Goal: Information Seeking & Learning: Learn about a topic

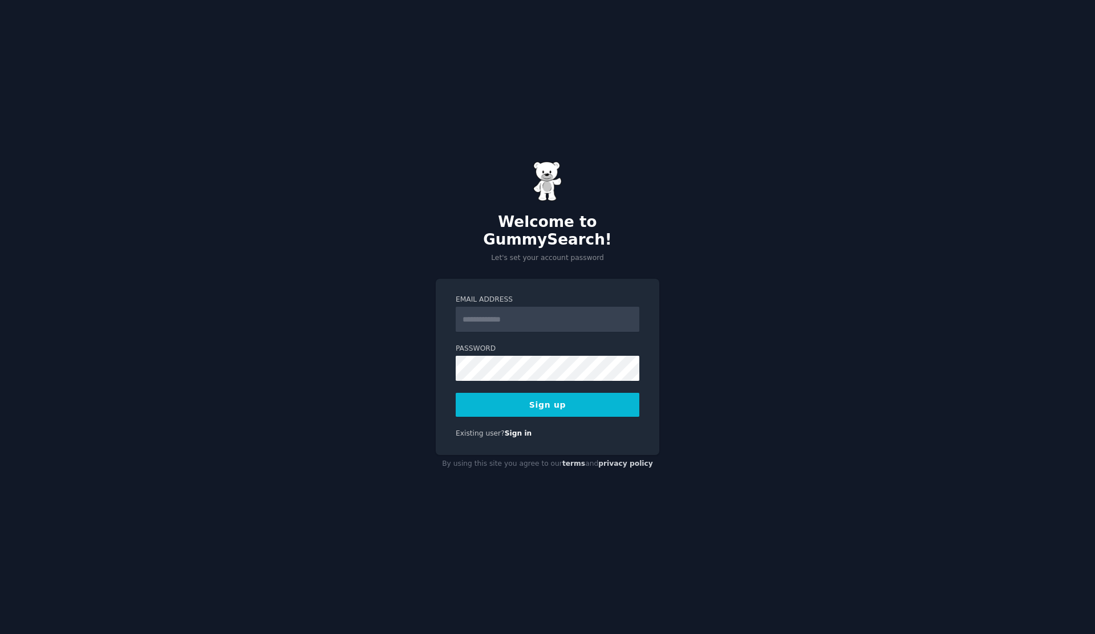
click at [477, 318] on input "Email Address" at bounding box center [548, 319] width 184 height 25
type input "**********"
click at [503, 401] on button "Sign up" at bounding box center [548, 405] width 184 height 24
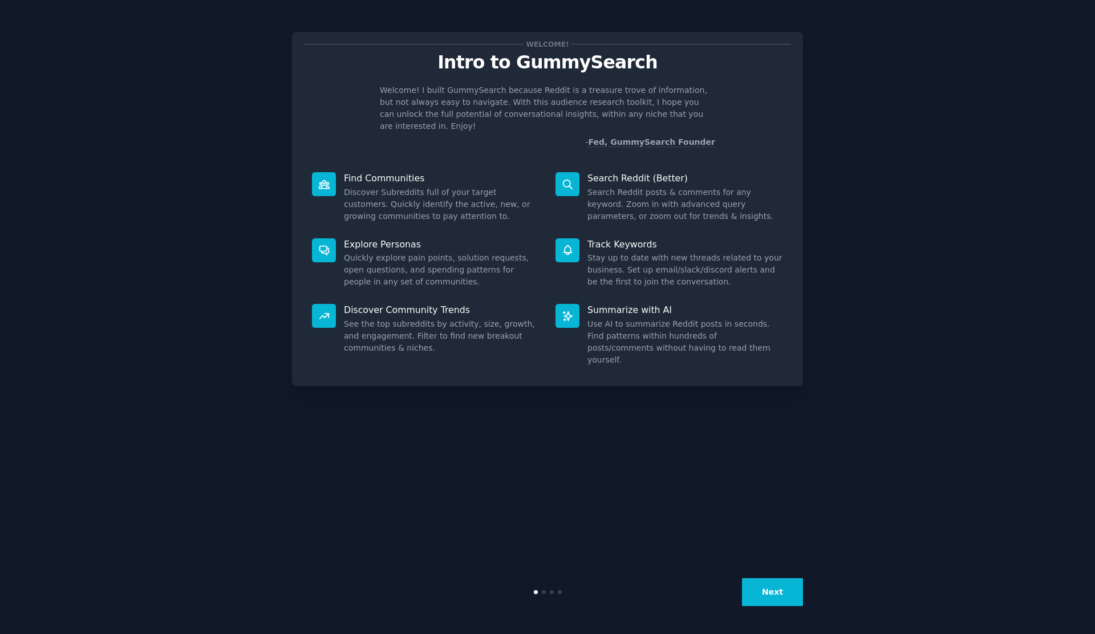
click at [765, 584] on button "Next" at bounding box center [772, 592] width 61 height 28
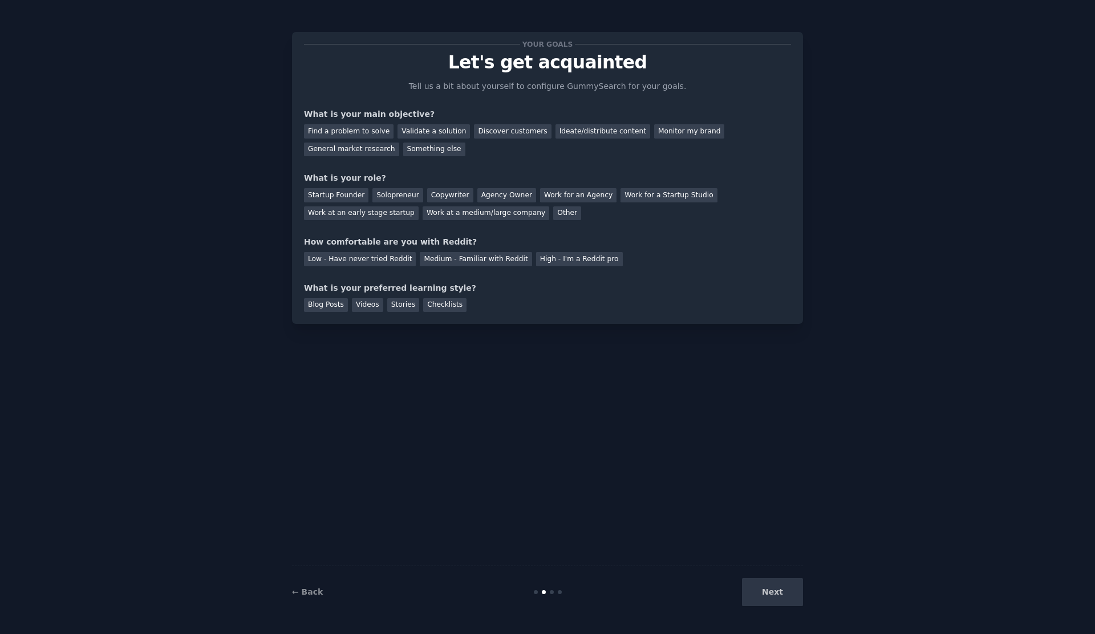
click at [770, 597] on div "Next" at bounding box center [718, 592] width 171 height 28
click at [350, 129] on div "Find a problem to solve" at bounding box center [349, 131] width 90 height 14
click at [400, 196] on div "Solopreneur" at bounding box center [398, 195] width 50 height 14
click at [375, 263] on div "Low - Have never tried Reddit" at bounding box center [360, 259] width 112 height 14
click at [323, 303] on div "Blog Posts" at bounding box center [326, 305] width 44 height 14
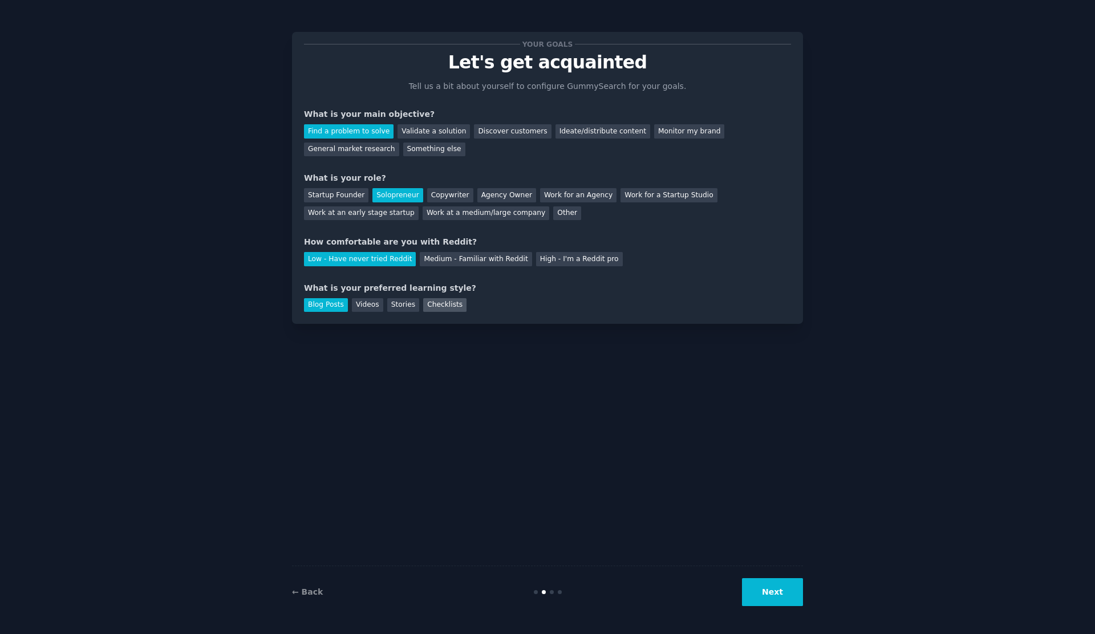
click at [444, 309] on div "Checklists" at bounding box center [444, 305] width 43 height 14
click at [770, 597] on button "Next" at bounding box center [772, 592] width 61 height 28
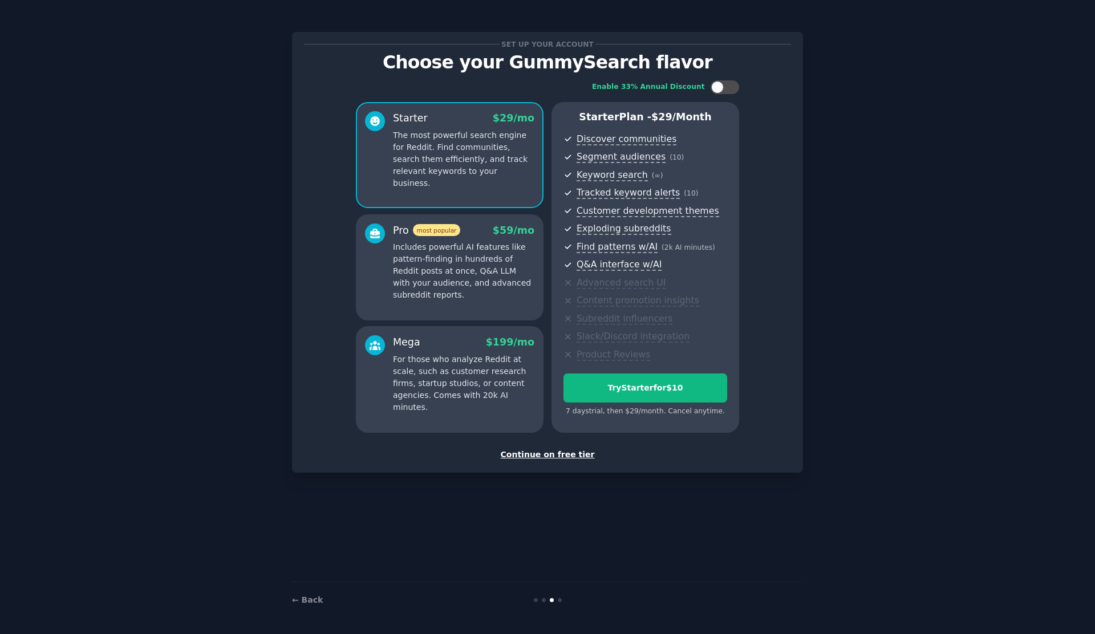
click at [529, 456] on div "Continue on free tier" at bounding box center [547, 455] width 487 height 12
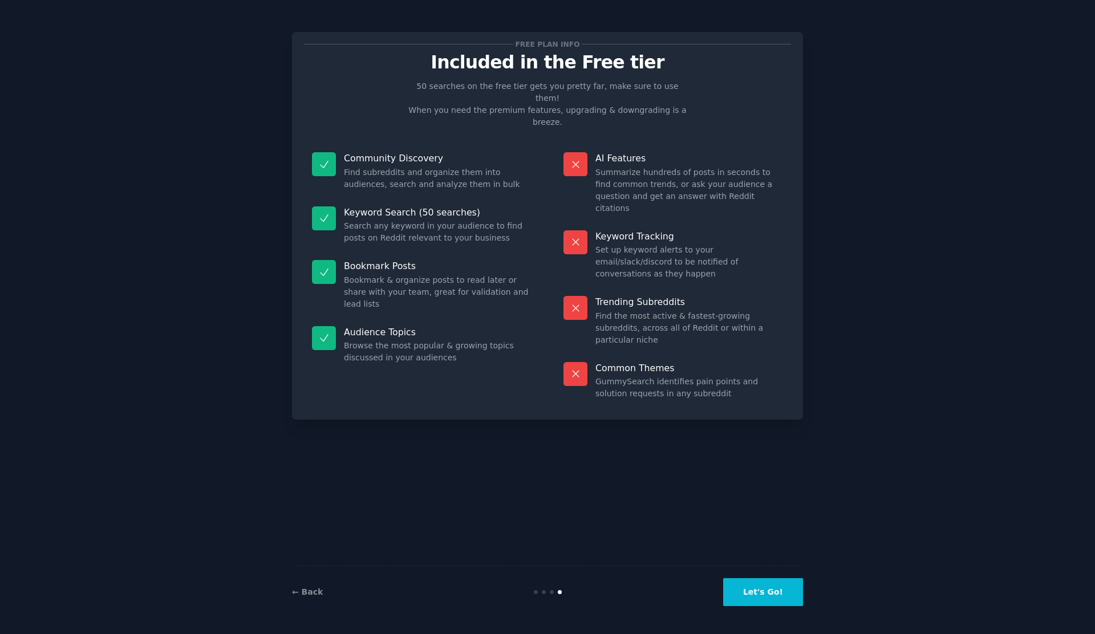
click at [768, 581] on button "Let's Go!" at bounding box center [763, 592] width 80 height 28
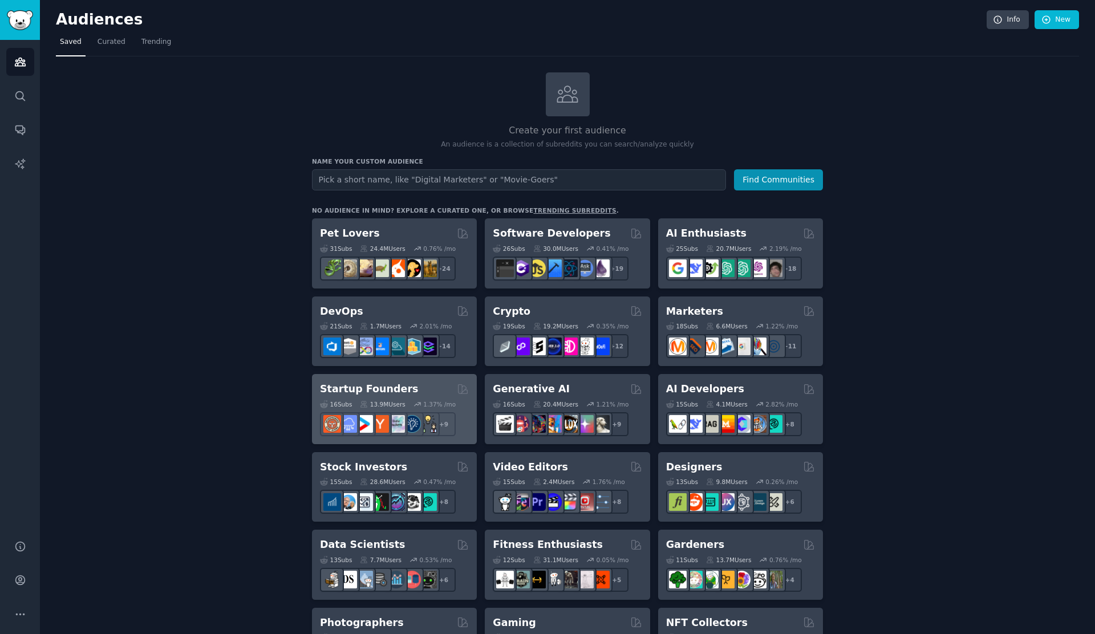
click at [354, 392] on h2 "Startup Founders" at bounding box center [369, 389] width 98 height 14
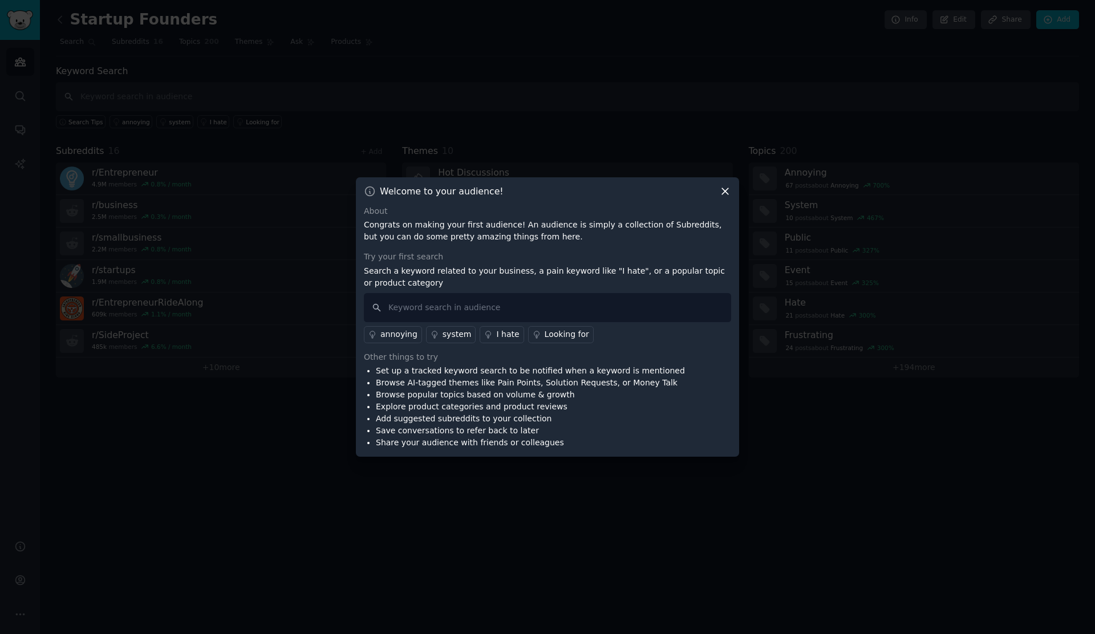
click at [727, 195] on icon at bounding box center [725, 191] width 12 height 12
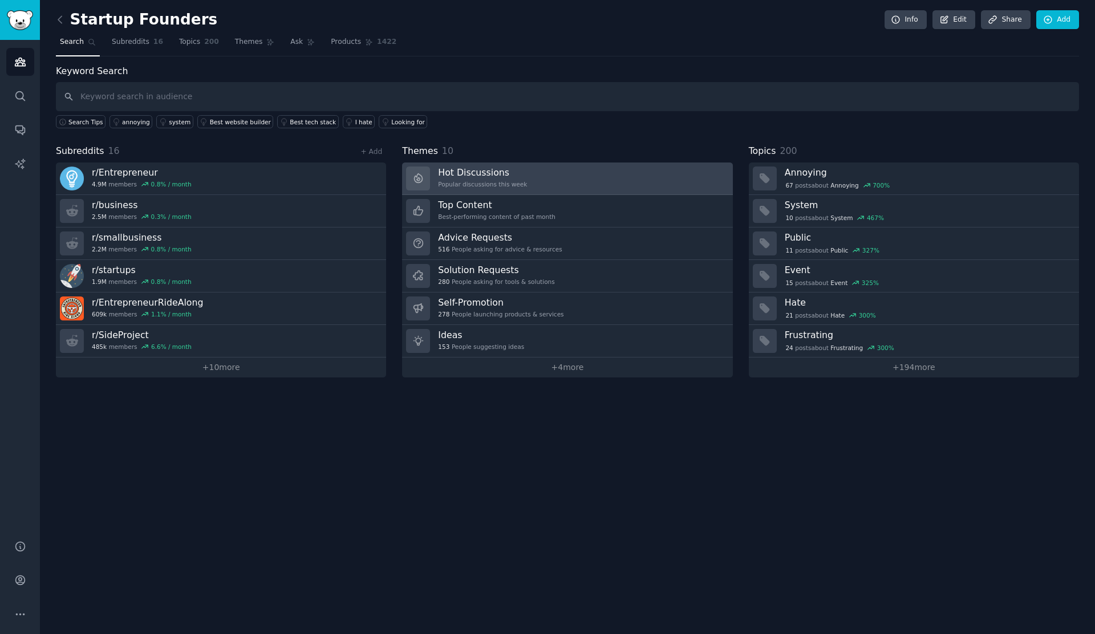
click at [459, 175] on h3 "Hot Discussions" at bounding box center [482, 173] width 89 height 12
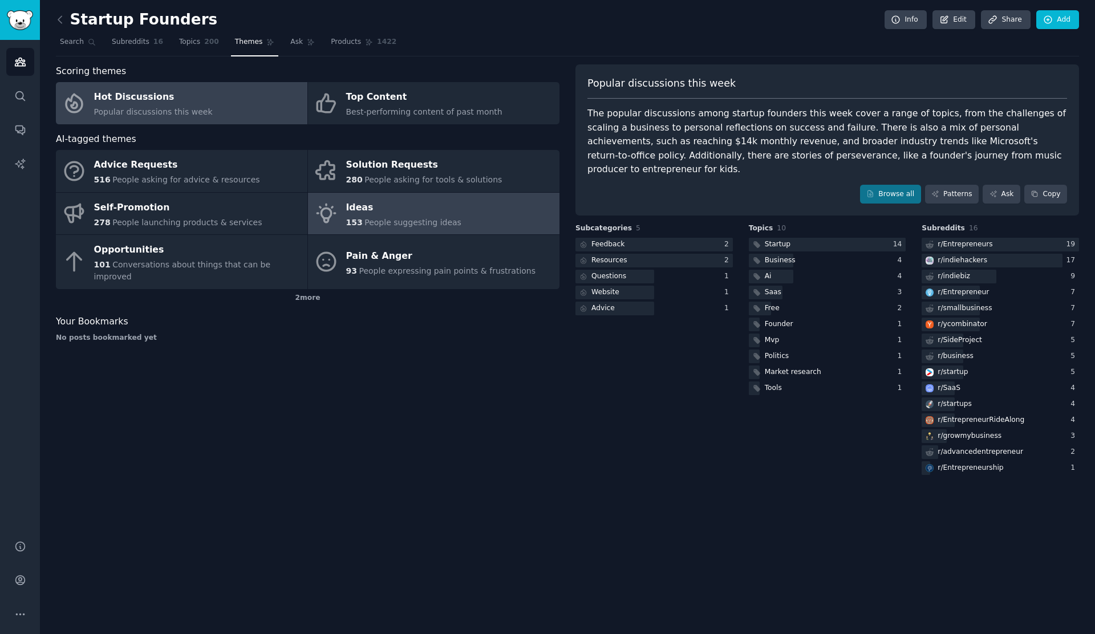
click at [414, 221] on span "People suggesting ideas" at bounding box center [413, 222] width 97 height 9
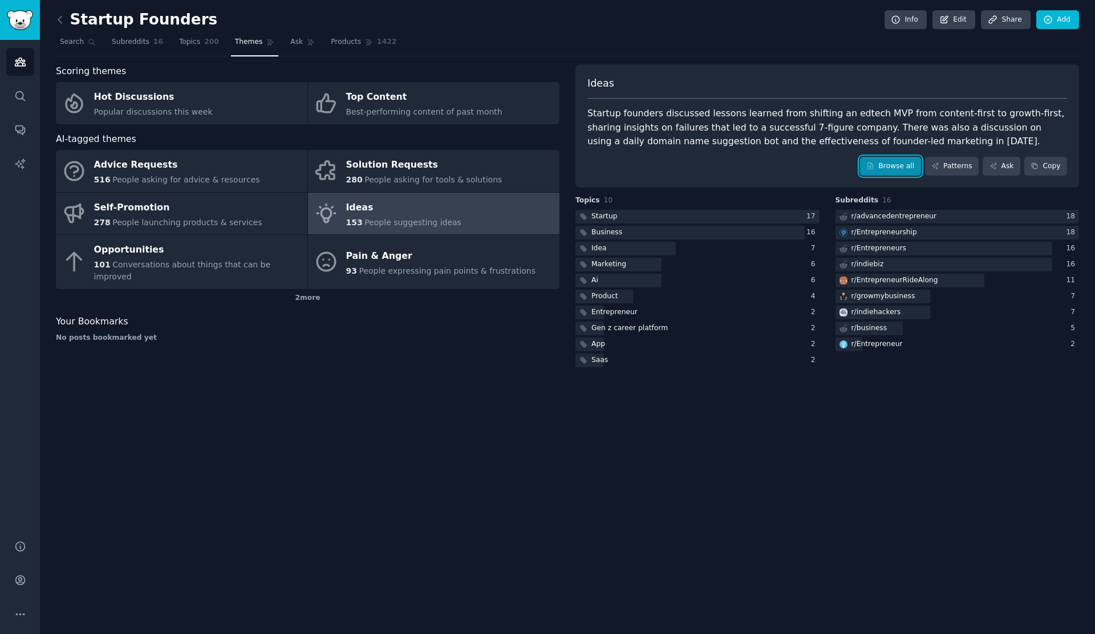
click at [890, 169] on link "Browse all" at bounding box center [890, 166] width 61 height 19
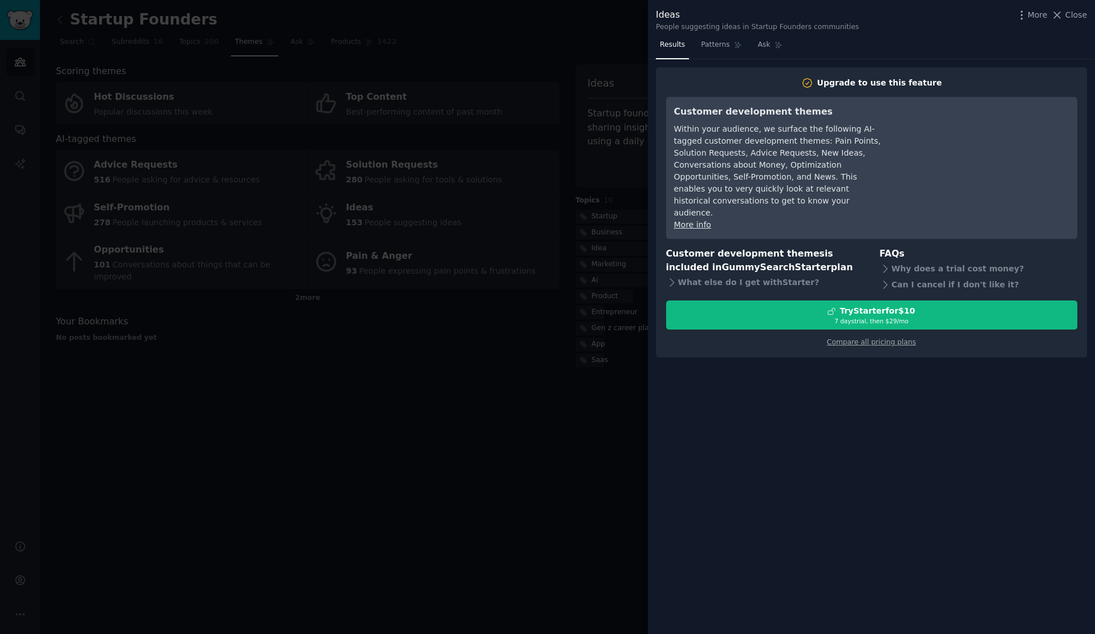
click at [445, 351] on div at bounding box center [547, 317] width 1095 height 634
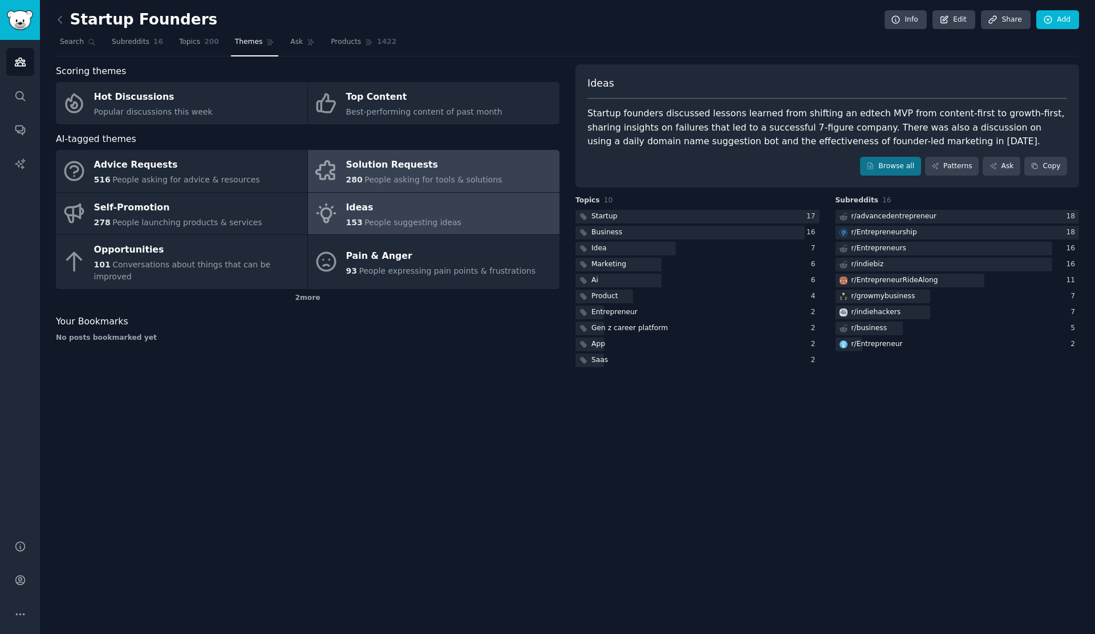
click at [402, 179] on span "People asking for tools & solutions" at bounding box center [433, 179] width 137 height 9
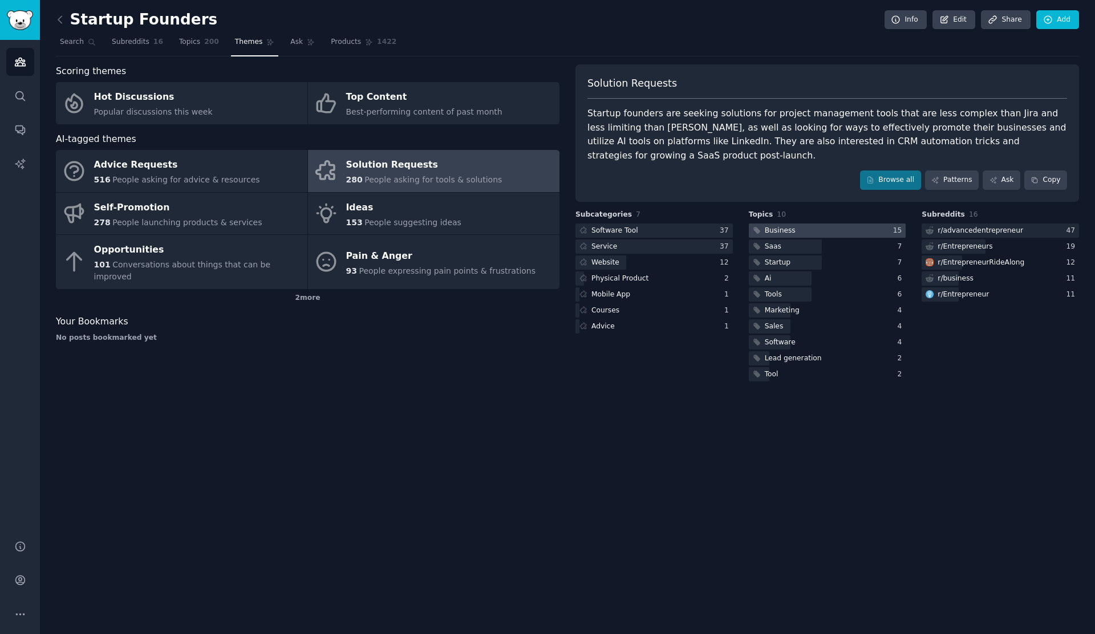
click at [785, 226] on div "Business" at bounding box center [780, 231] width 31 height 10
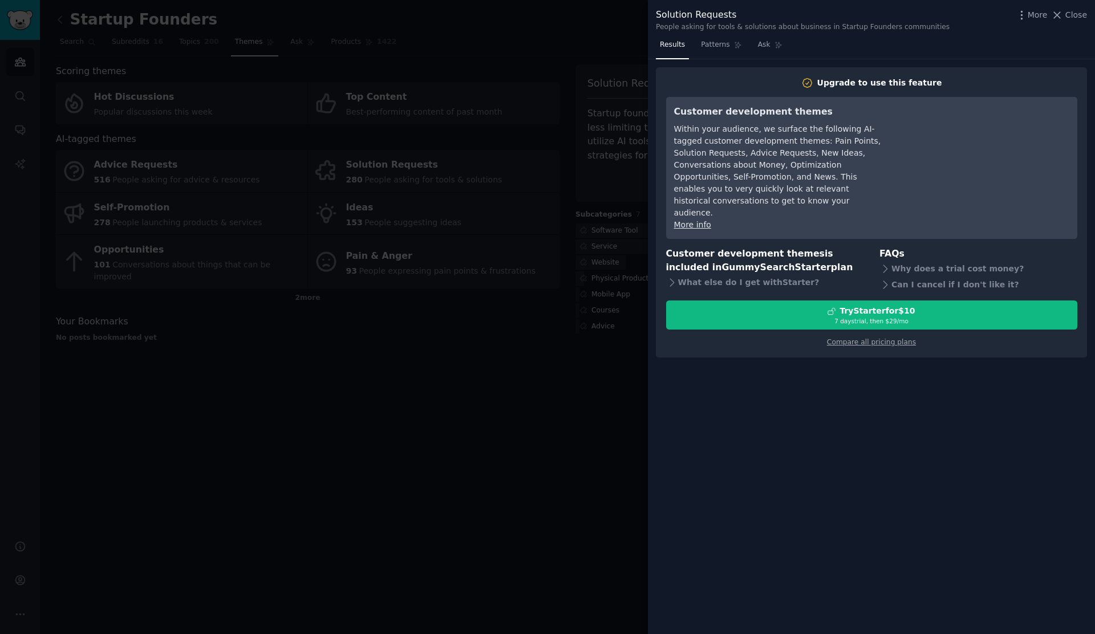
click at [529, 335] on div at bounding box center [547, 317] width 1095 height 634
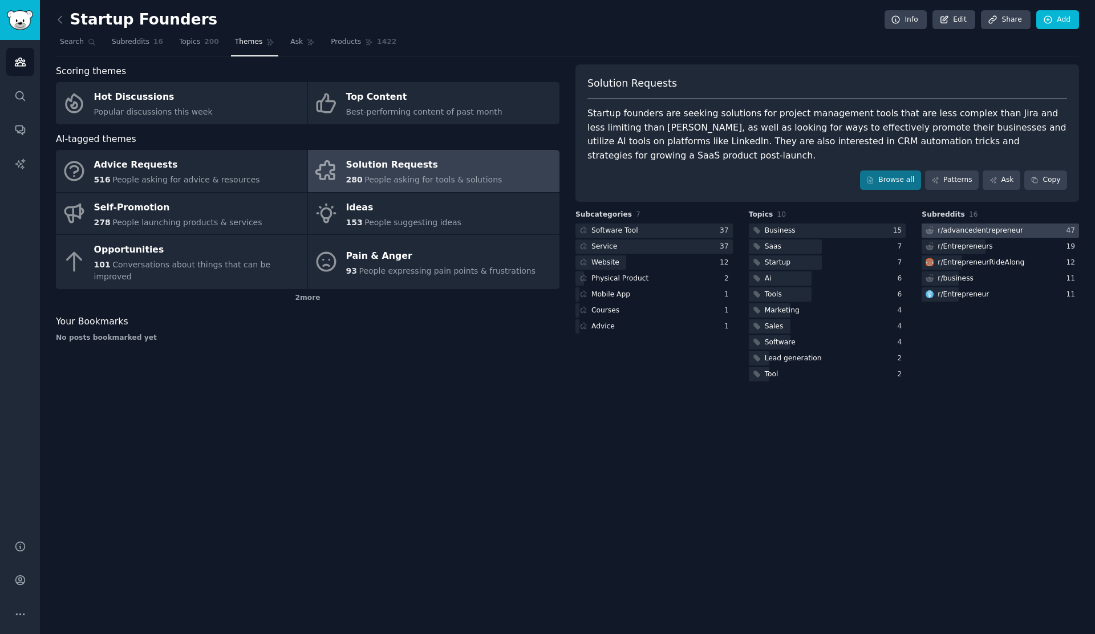
click at [954, 226] on div "r/ advancedentrepreneur" at bounding box center [981, 231] width 86 height 10
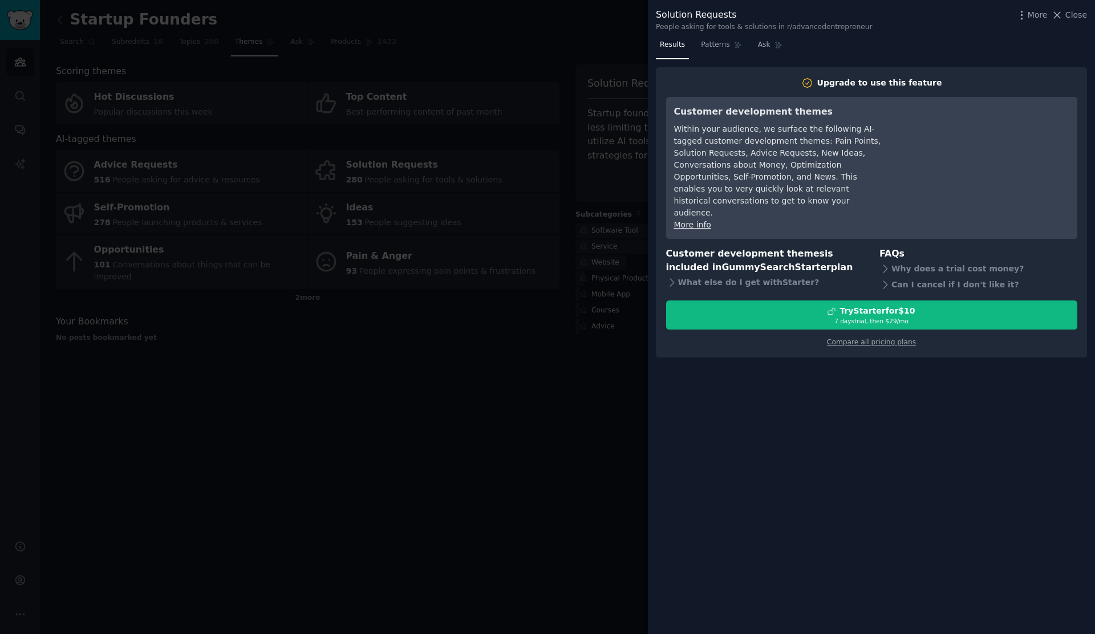
click at [349, 373] on div at bounding box center [547, 317] width 1095 height 634
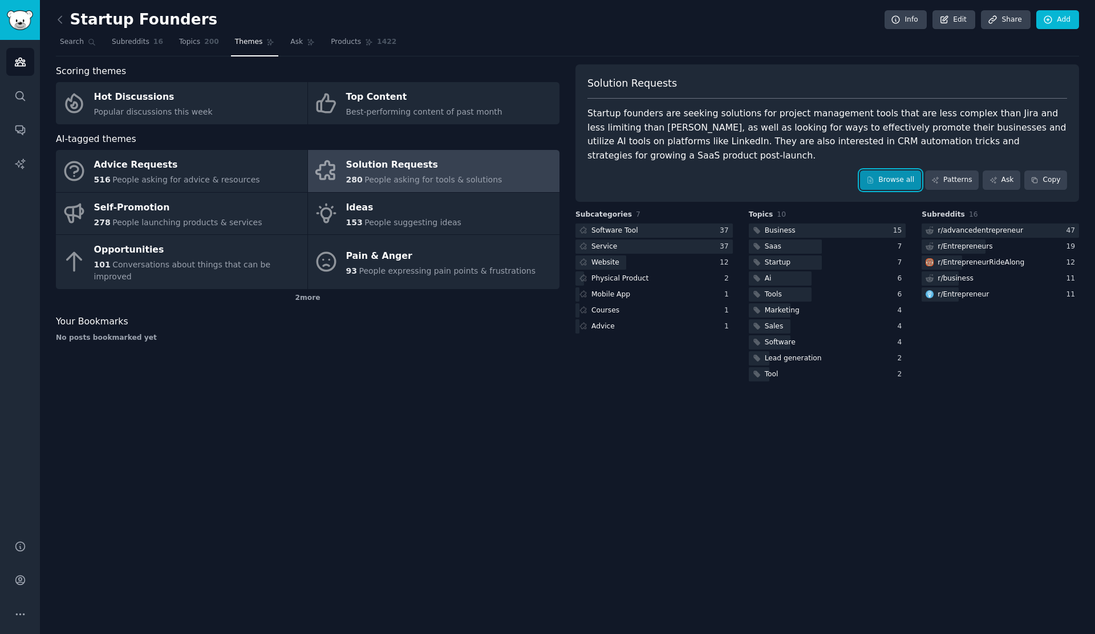
click at [889, 171] on link "Browse all" at bounding box center [890, 180] width 61 height 19
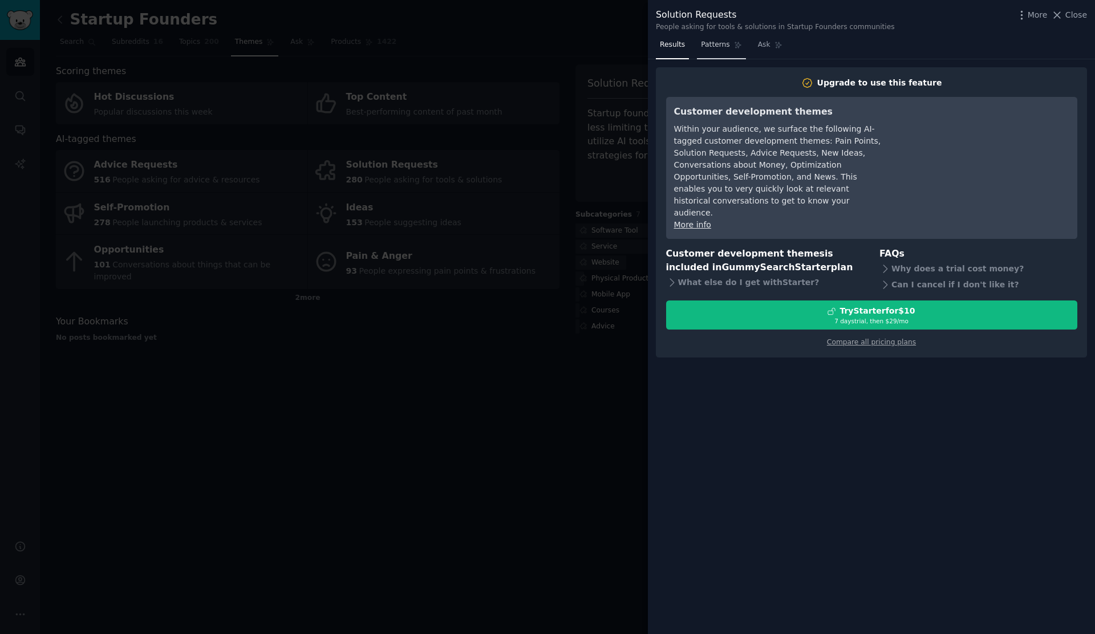
click at [712, 46] on span "Patterns" at bounding box center [715, 45] width 29 height 10
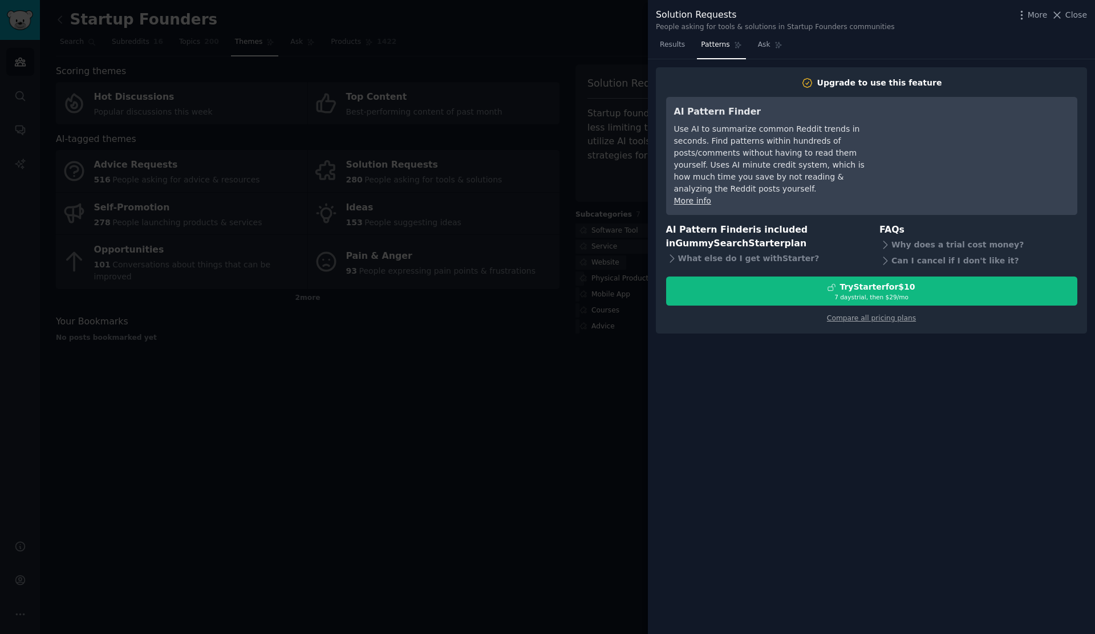
click at [302, 471] on div at bounding box center [547, 317] width 1095 height 634
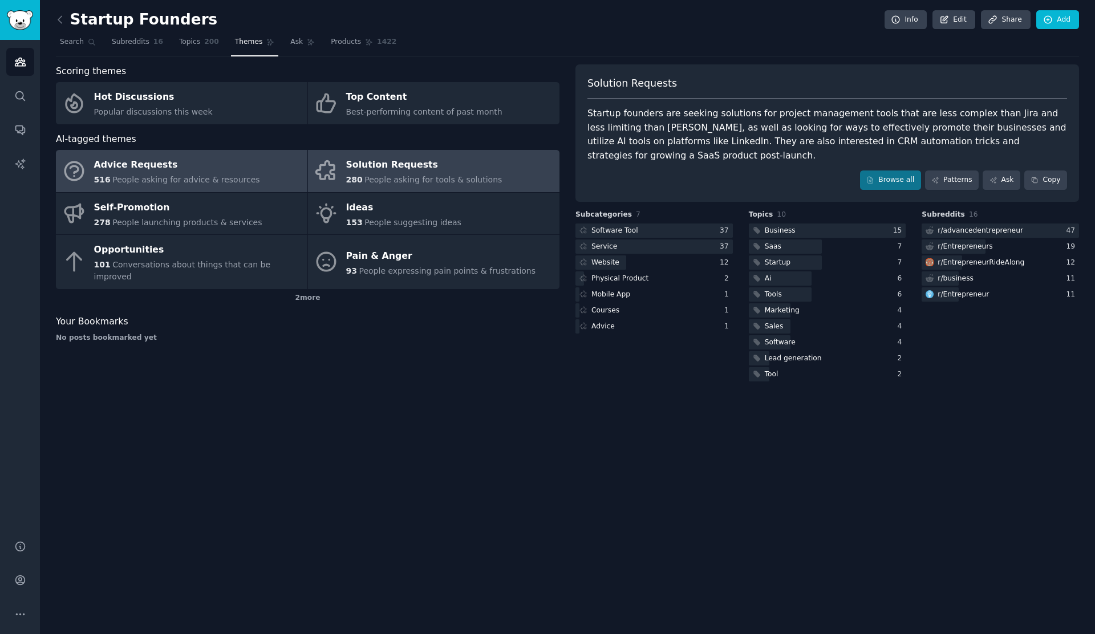
click at [185, 165] on div "Advice Requests" at bounding box center [177, 165] width 166 height 18
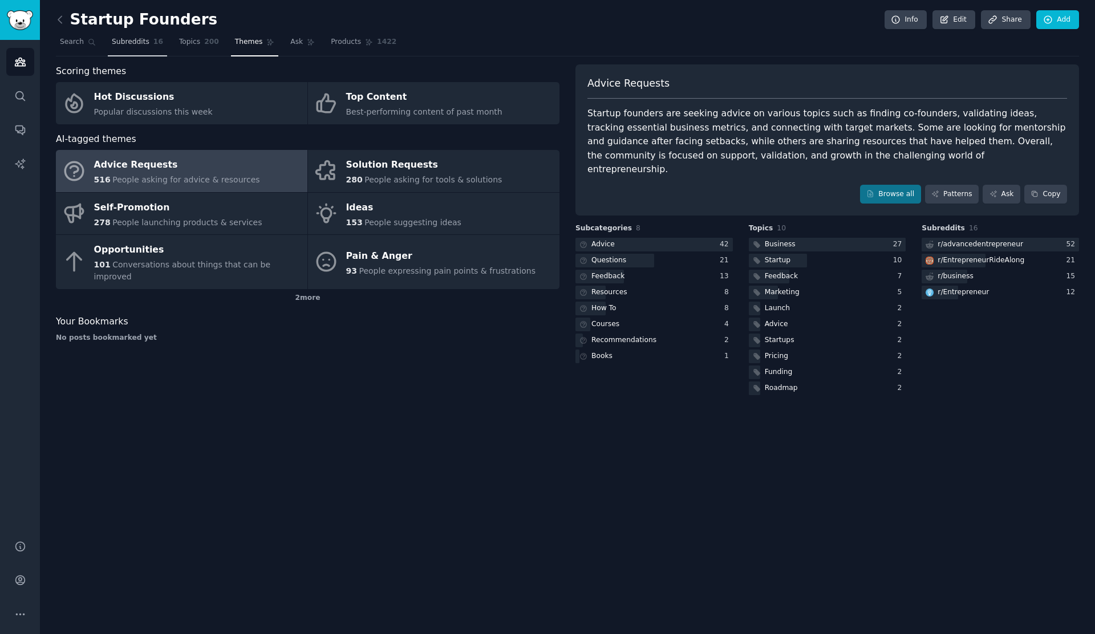
click at [125, 40] on span "Subreddits" at bounding box center [131, 42] width 38 height 10
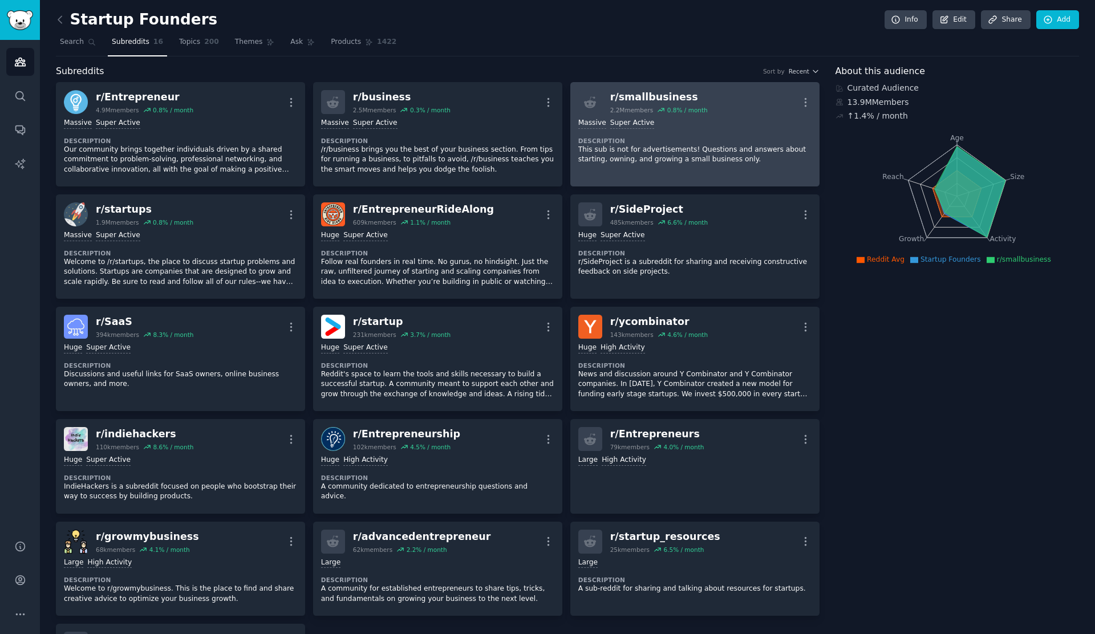
click at [661, 96] on div "r/ smallbusiness" at bounding box center [659, 97] width 98 height 14
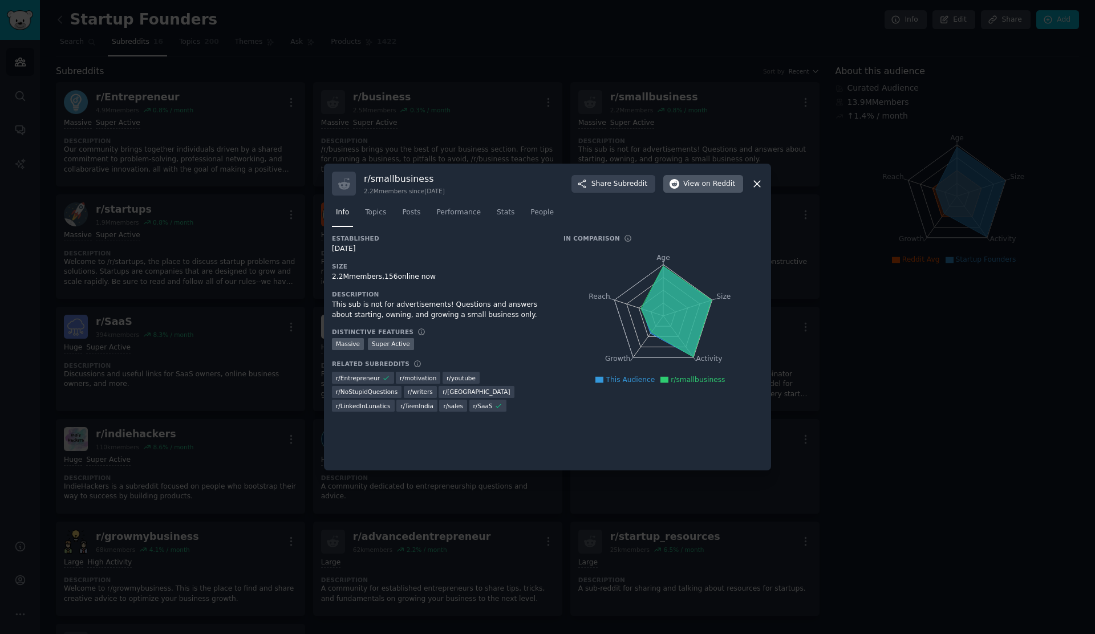
click at [700, 182] on span "View on Reddit" at bounding box center [709, 184] width 52 height 10
